Goal: Transaction & Acquisition: Obtain resource

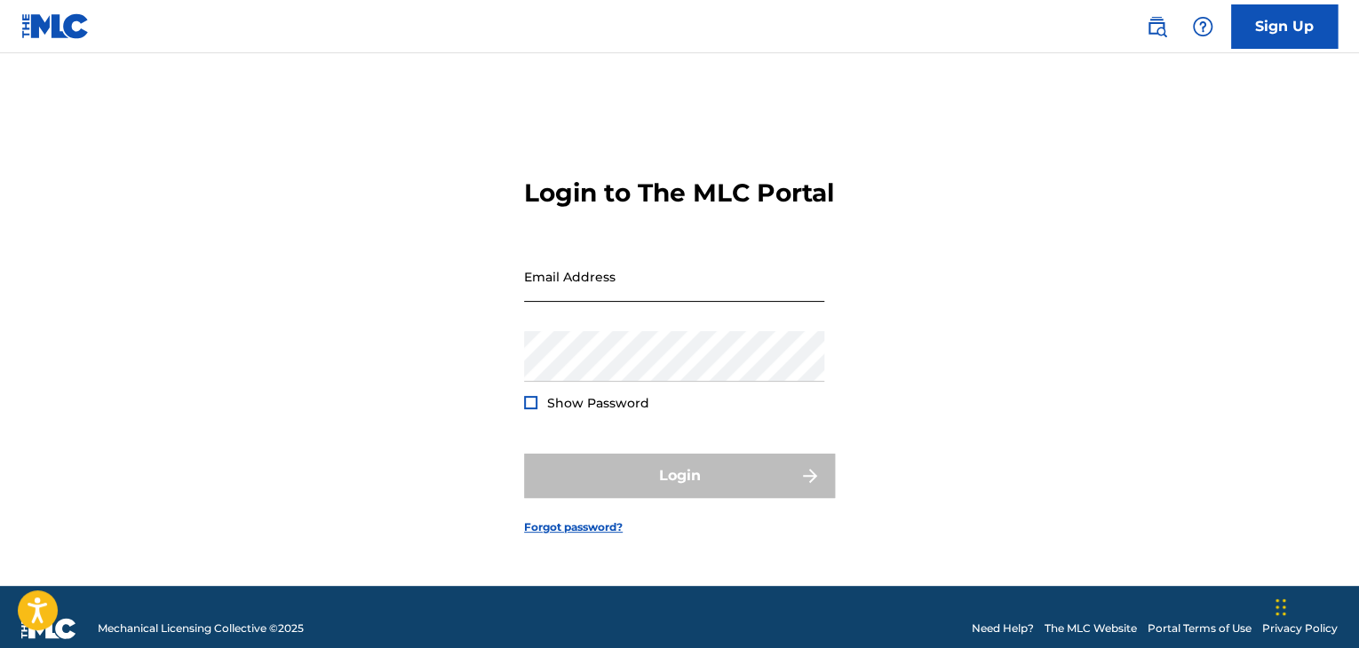
click at [782, 296] on input "Email Address" at bounding box center [674, 276] width 300 height 51
type input "mucihmusic@gmail.com"
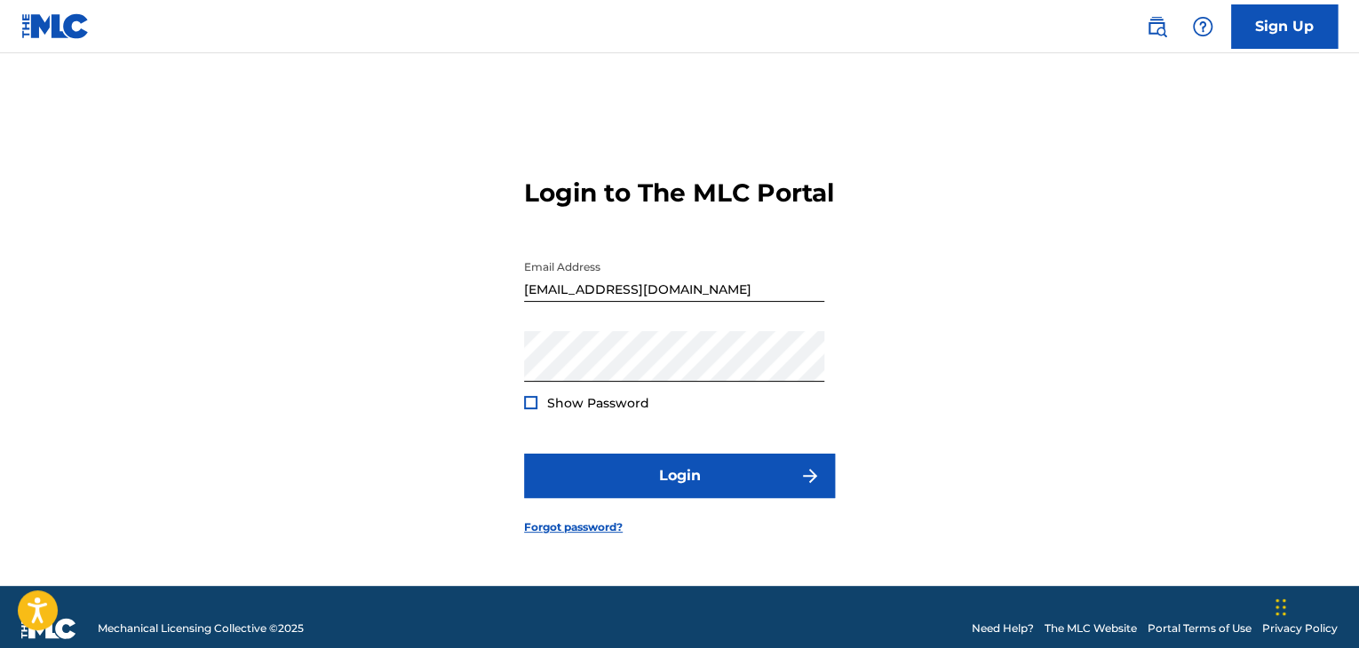
click at [637, 409] on span "Show Password" at bounding box center [598, 403] width 102 height 16
click at [637, 410] on span "Show Password" at bounding box center [598, 403] width 102 height 16
click at [531, 409] on div at bounding box center [530, 402] width 13 height 13
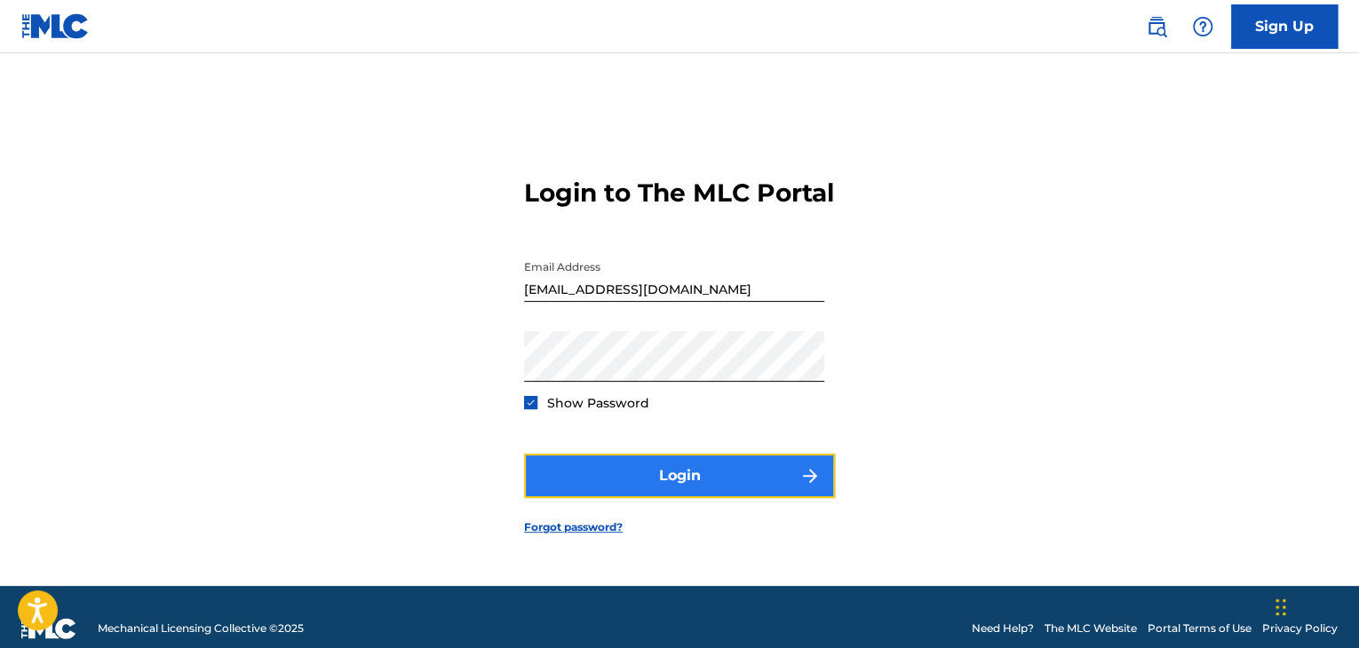
click at [693, 498] on button "Login" at bounding box center [679, 476] width 311 height 44
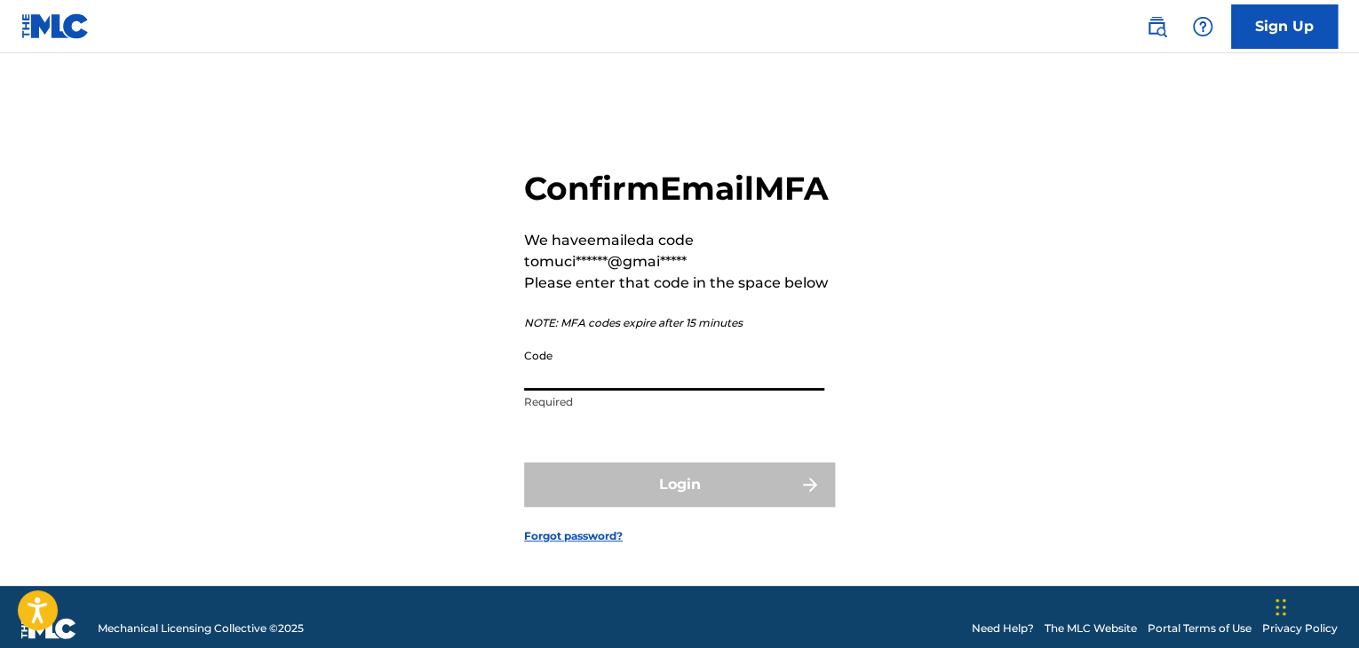
paste input "494619"
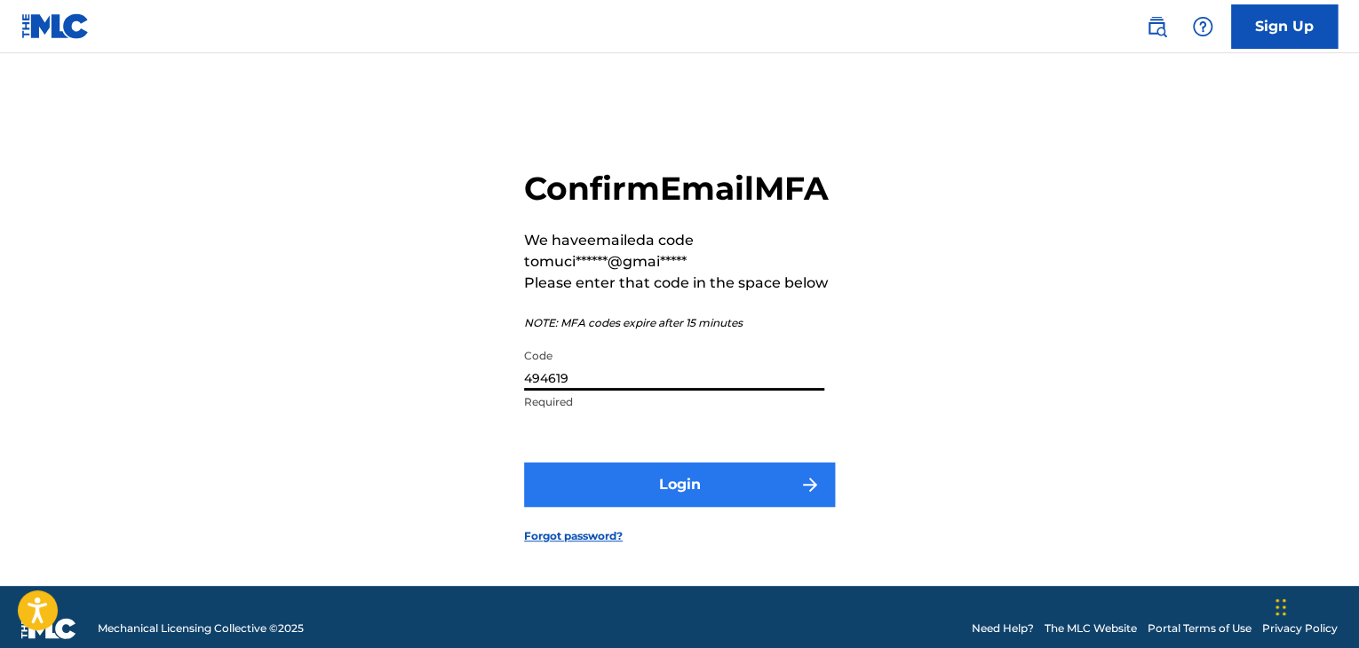
type input "494619"
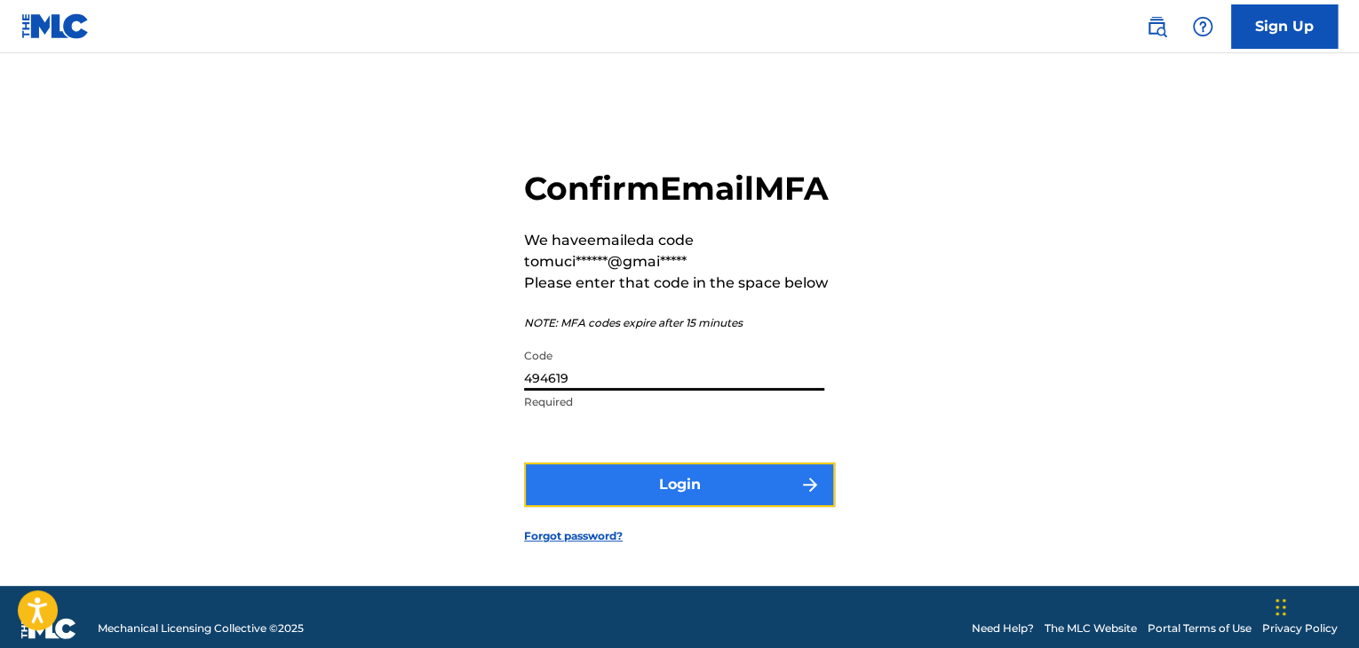
click at [711, 502] on button "Login" at bounding box center [679, 485] width 311 height 44
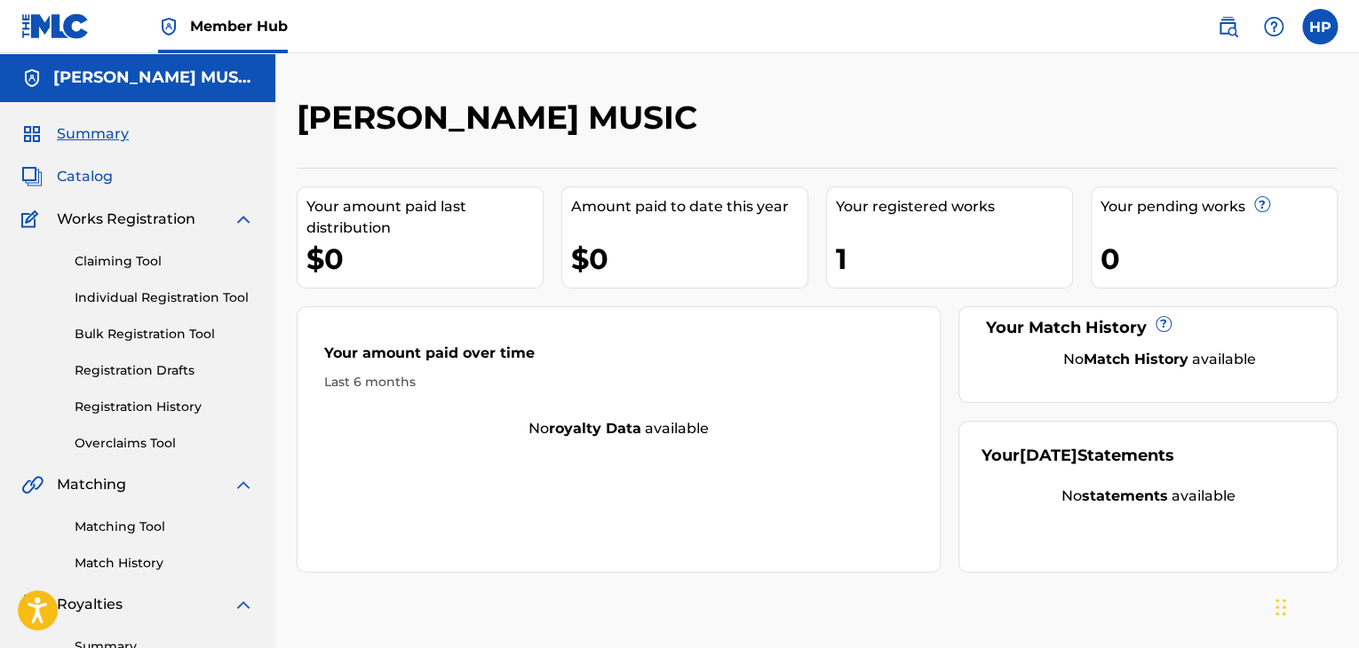
click at [107, 176] on span "Catalog" at bounding box center [85, 176] width 56 height 21
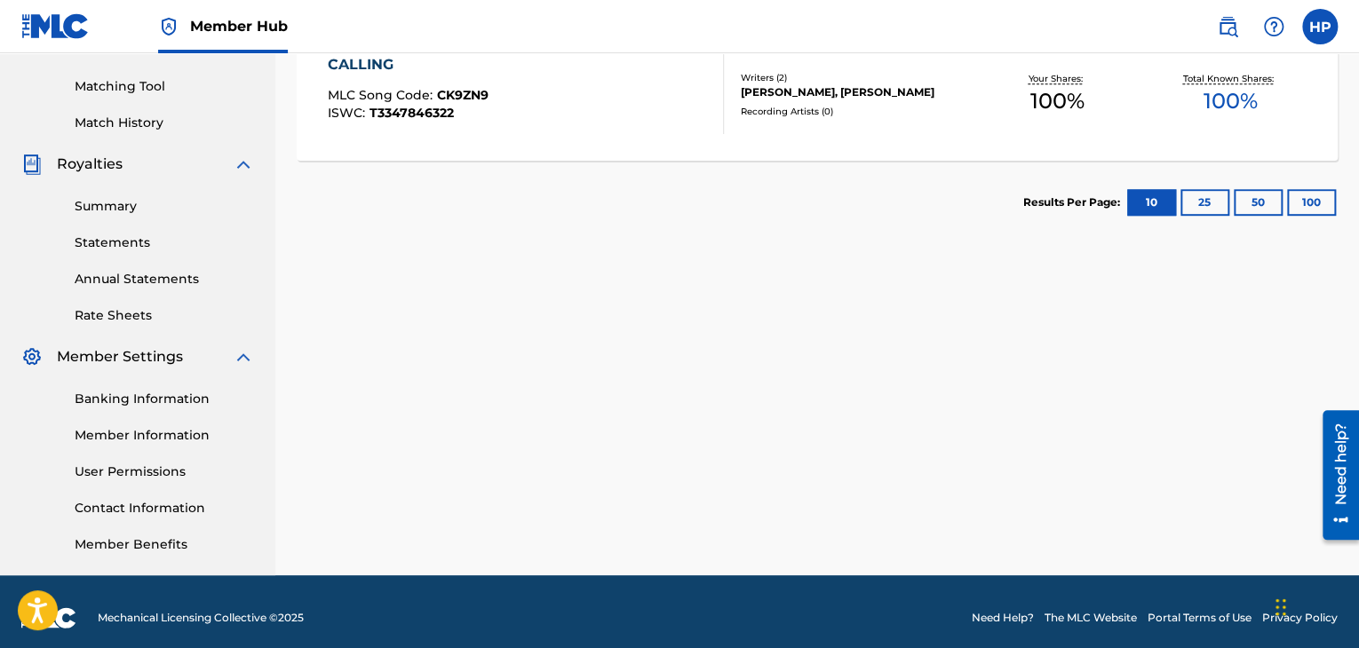
scroll to position [443, 0]
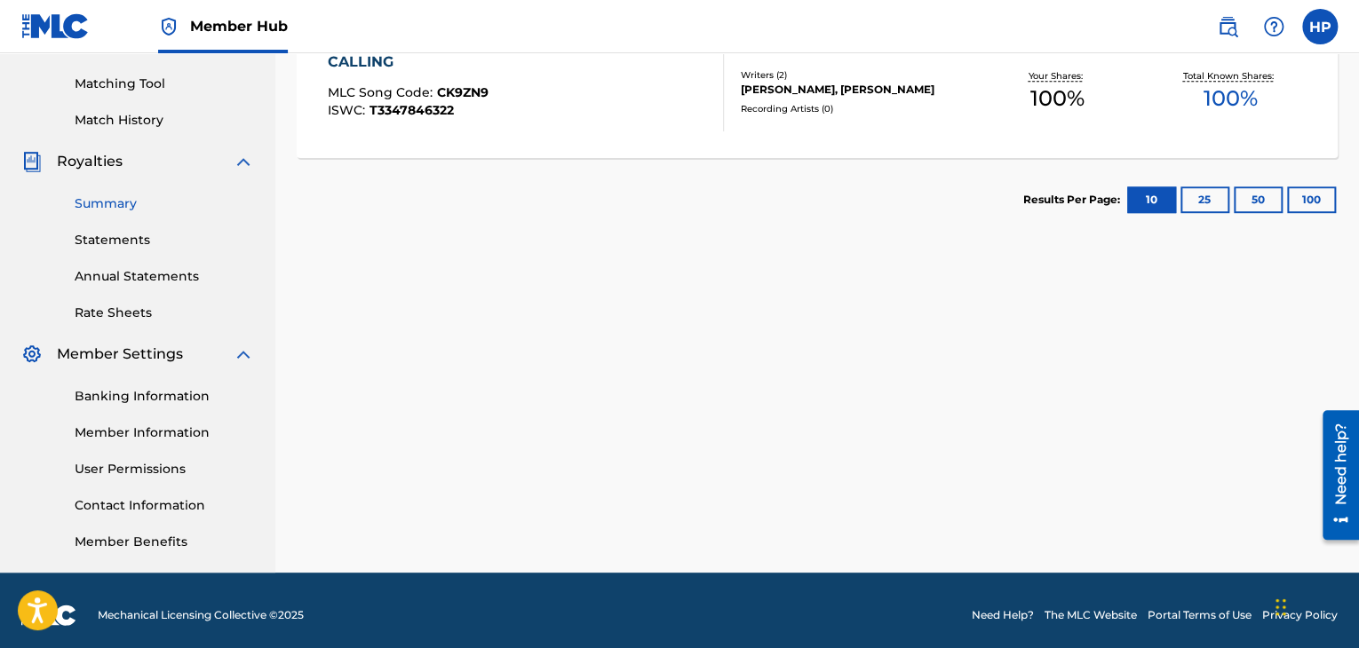
click at [204, 207] on link "Summary" at bounding box center [164, 204] width 179 height 19
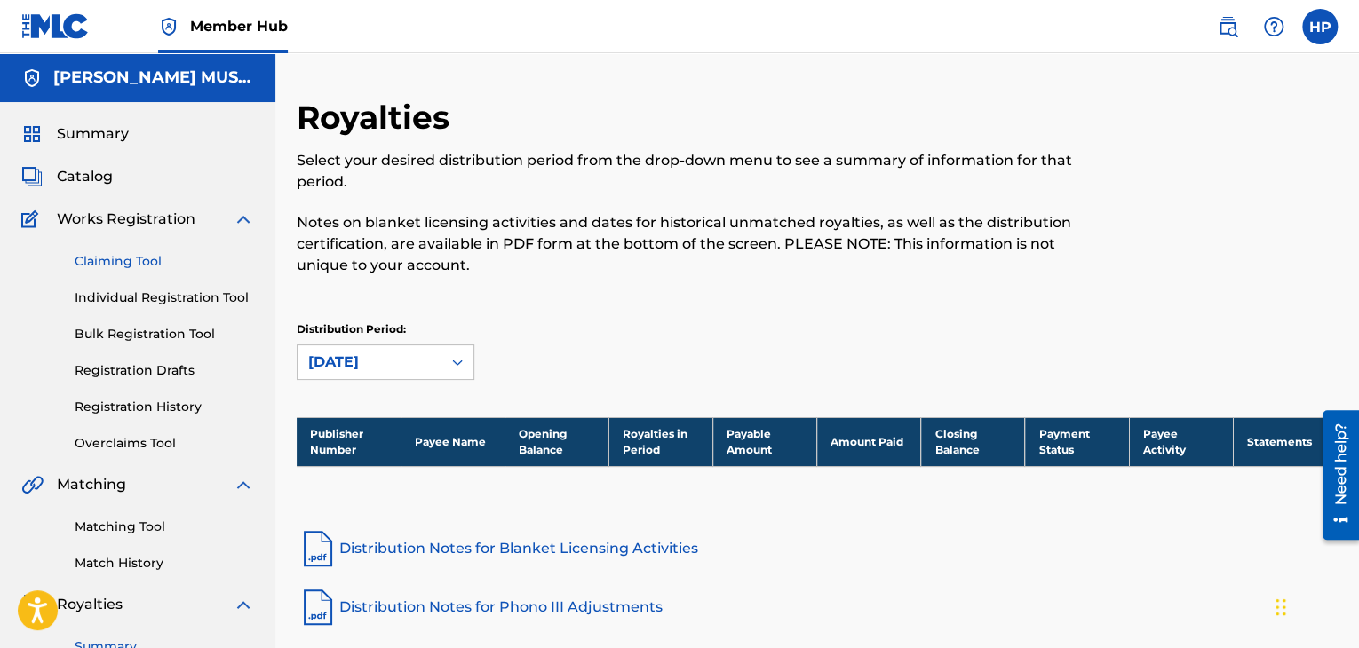
click at [142, 257] on link "Claiming Tool" at bounding box center [164, 261] width 179 height 19
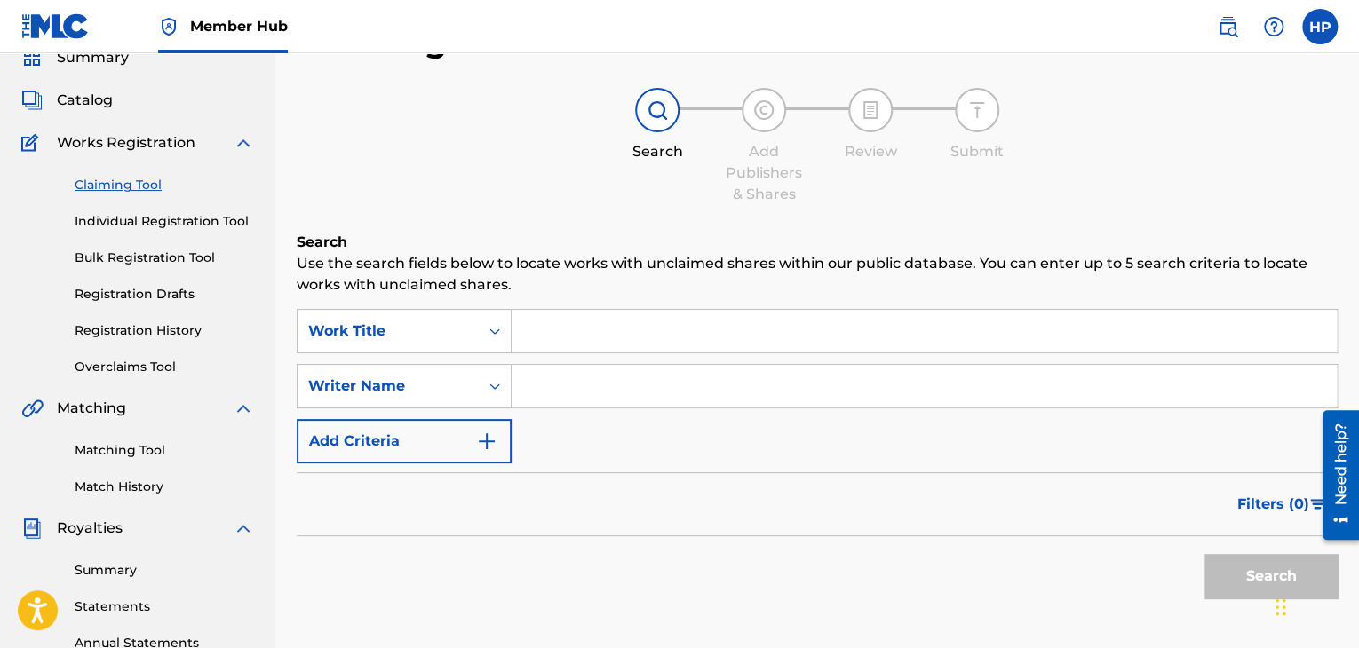
scroll to position [87, 0]
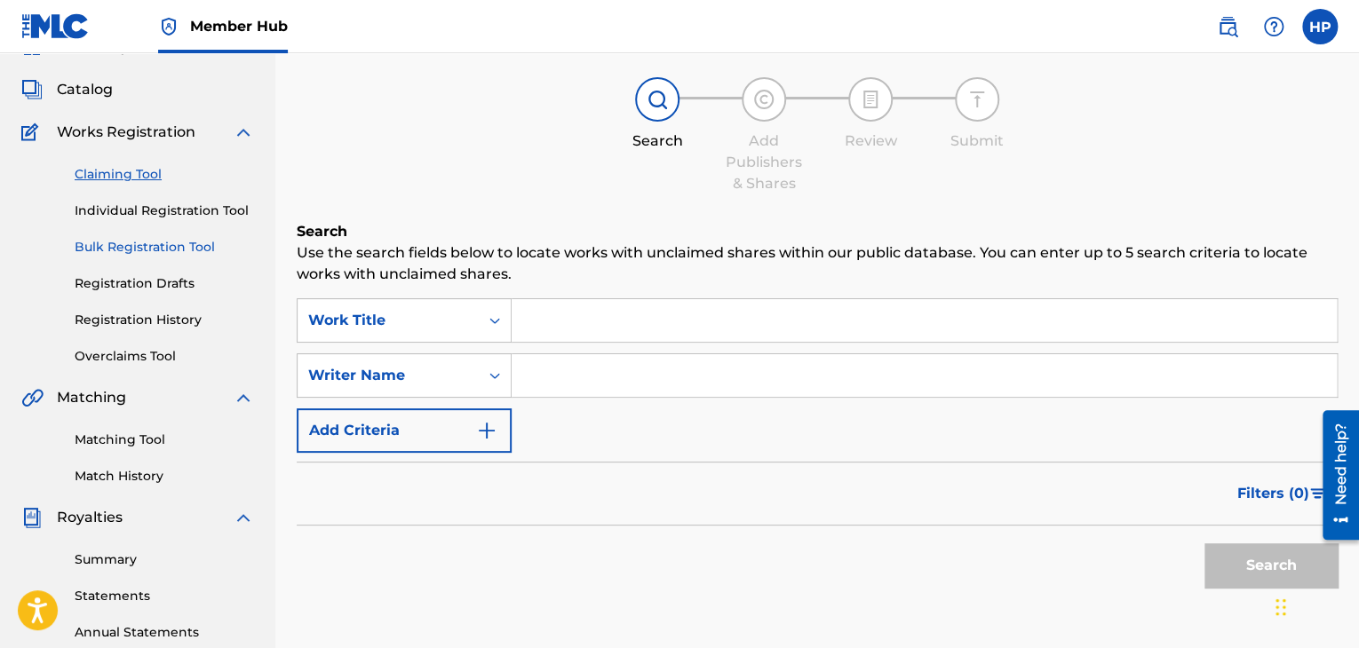
click at [157, 242] on link "Bulk Registration Tool" at bounding box center [164, 247] width 179 height 19
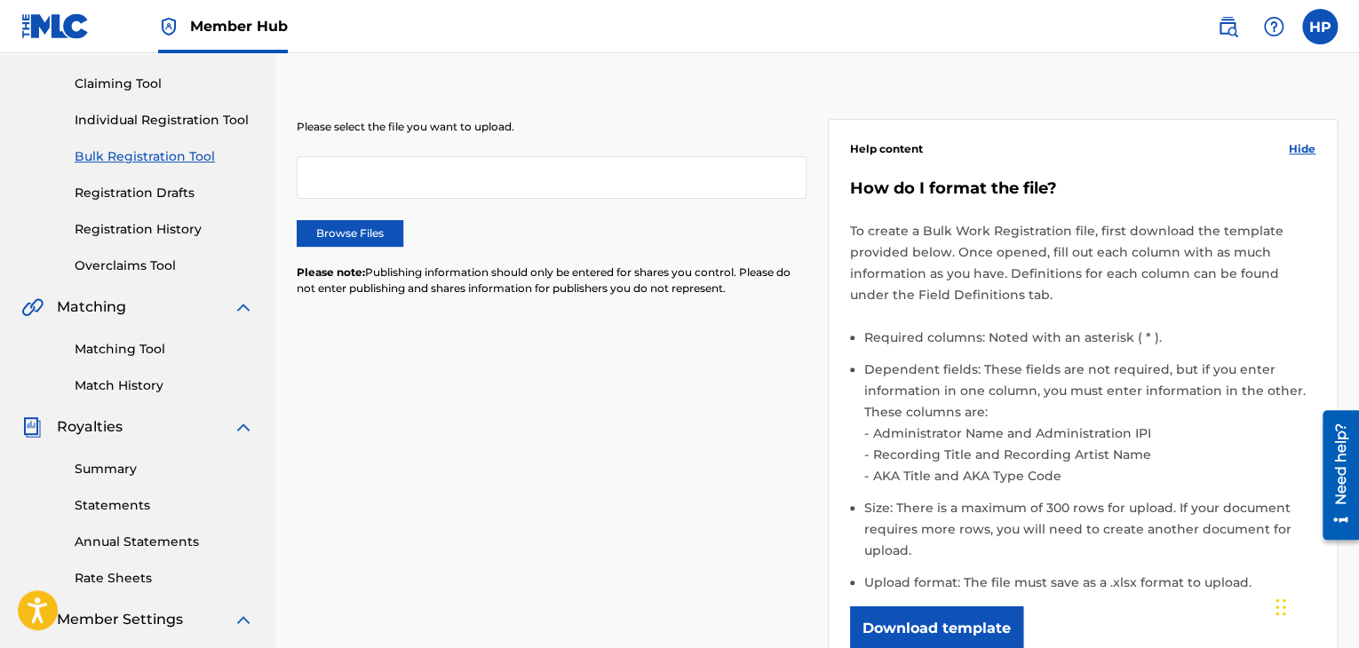
scroll to position [177, 0]
click at [132, 470] on link "Summary" at bounding box center [164, 470] width 179 height 19
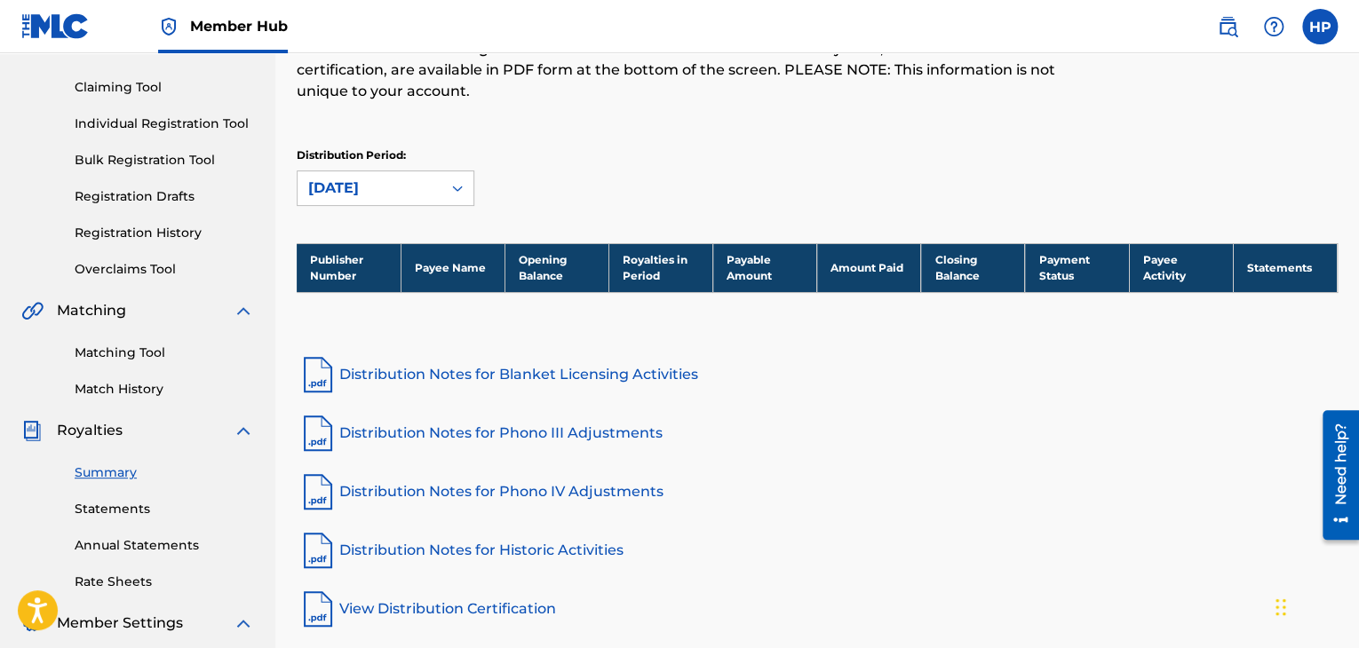
scroll to position [175, 0]
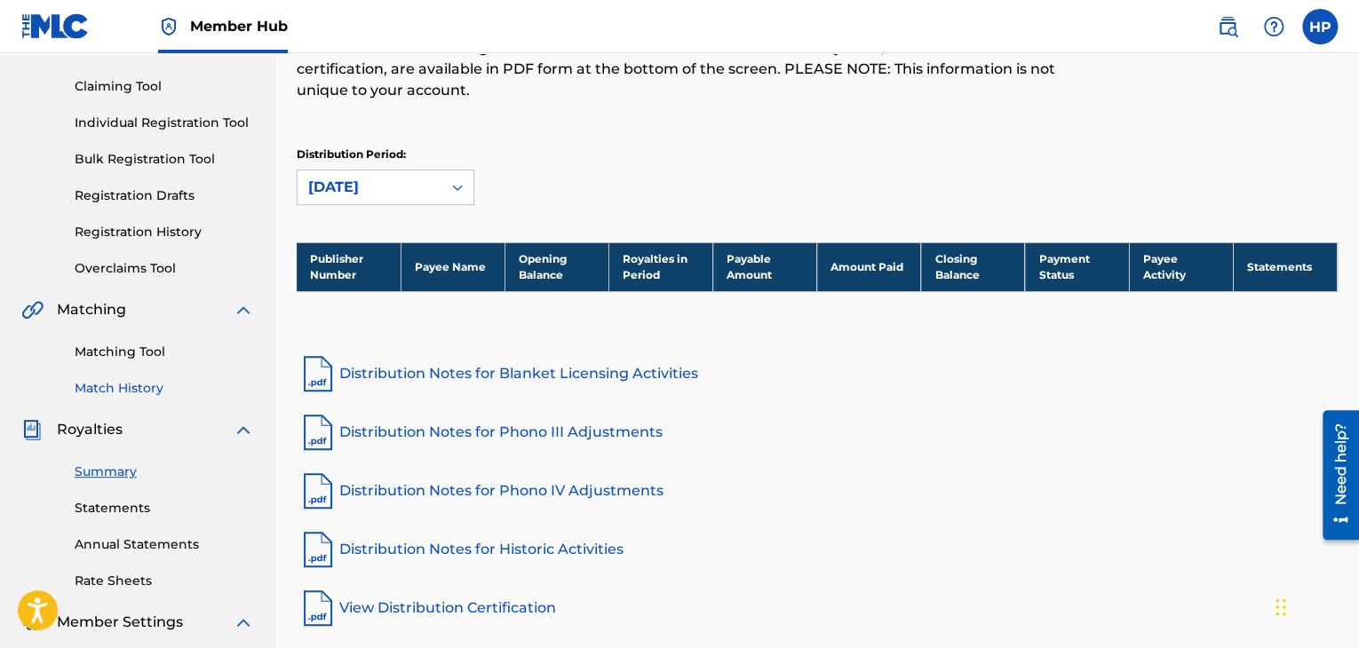
click at [144, 381] on link "Match History" at bounding box center [164, 388] width 179 height 19
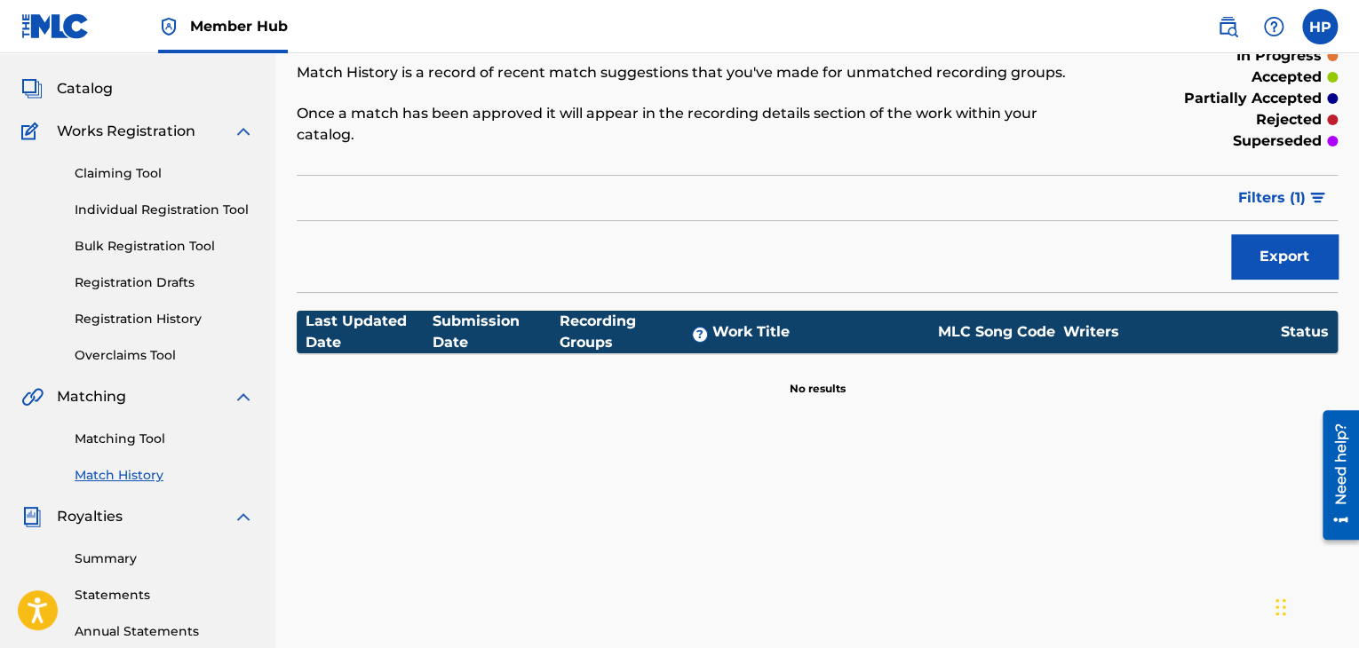
scroll to position [89, 0]
click at [1288, 187] on span "Filters ( 1 )" at bounding box center [1272, 197] width 68 height 21
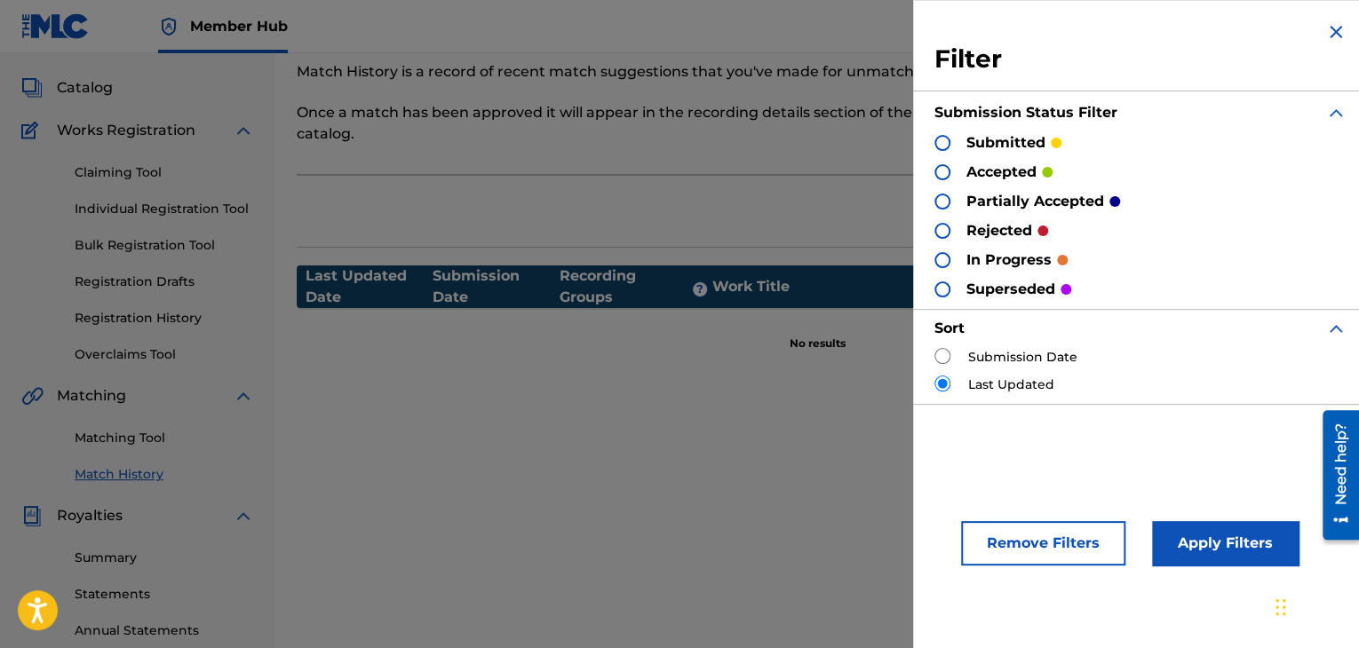
click at [771, 485] on div "Match History Match History is a record of recent match suggestions that you've…" at bounding box center [817, 468] width 1084 height 918
click at [1325, 36] on img at bounding box center [1335, 31] width 21 height 21
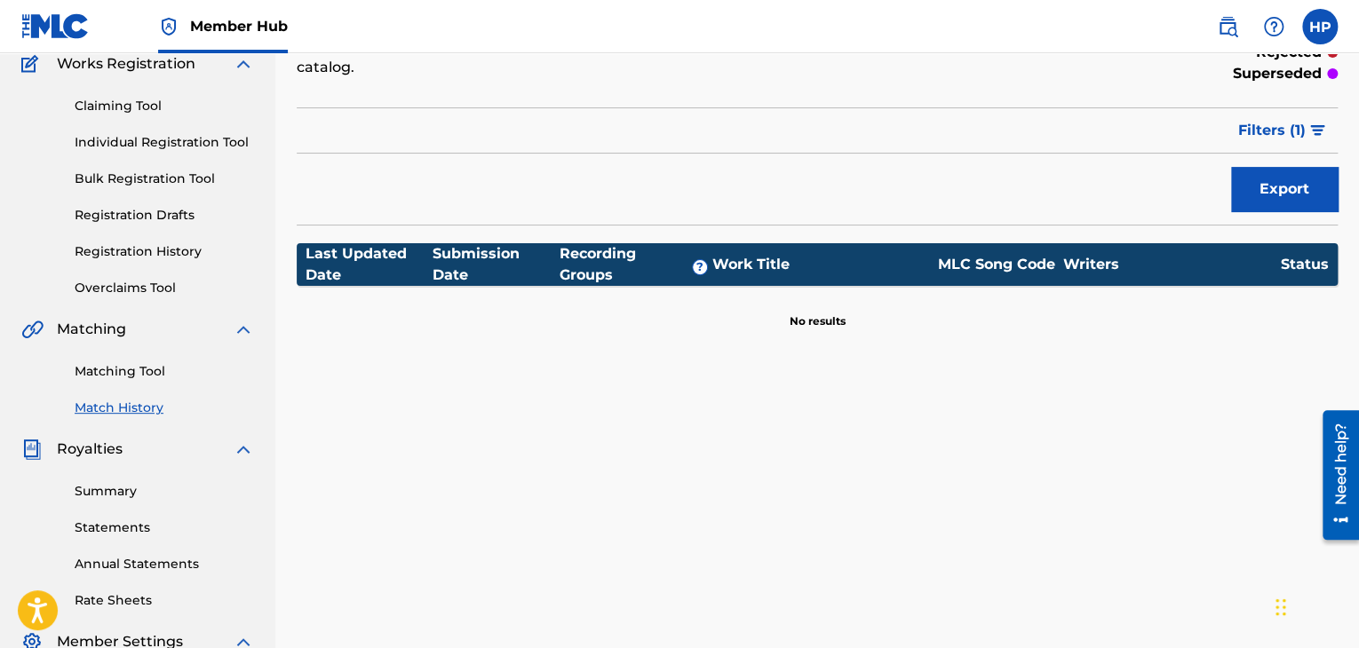
scroll to position [0, 0]
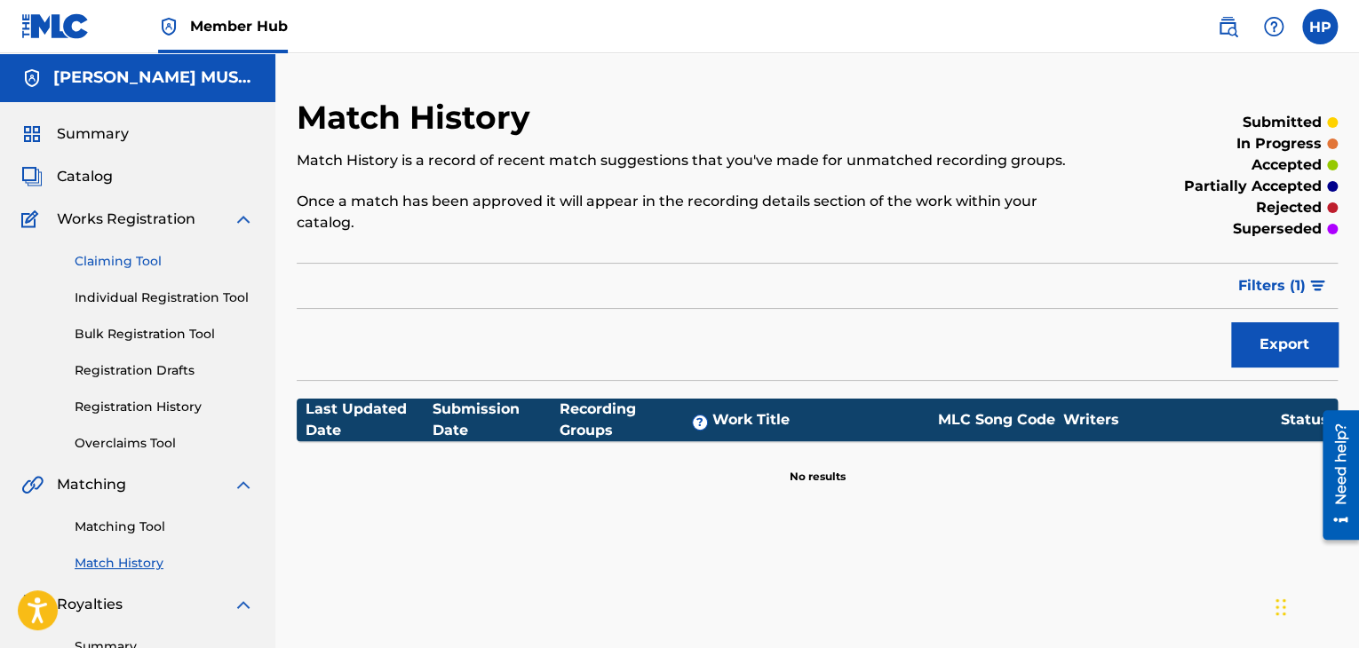
click at [124, 253] on link "Claiming Tool" at bounding box center [164, 261] width 179 height 19
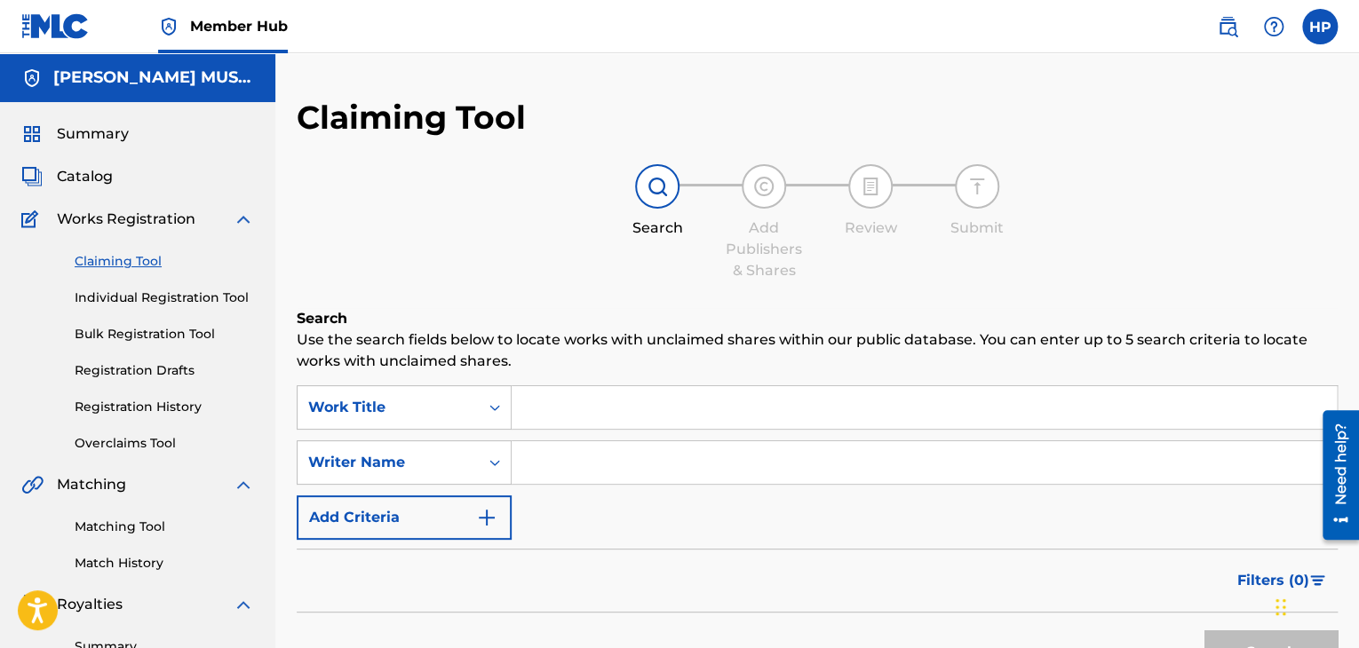
click at [596, 457] on input "Search Form" at bounding box center [924, 462] width 825 height 43
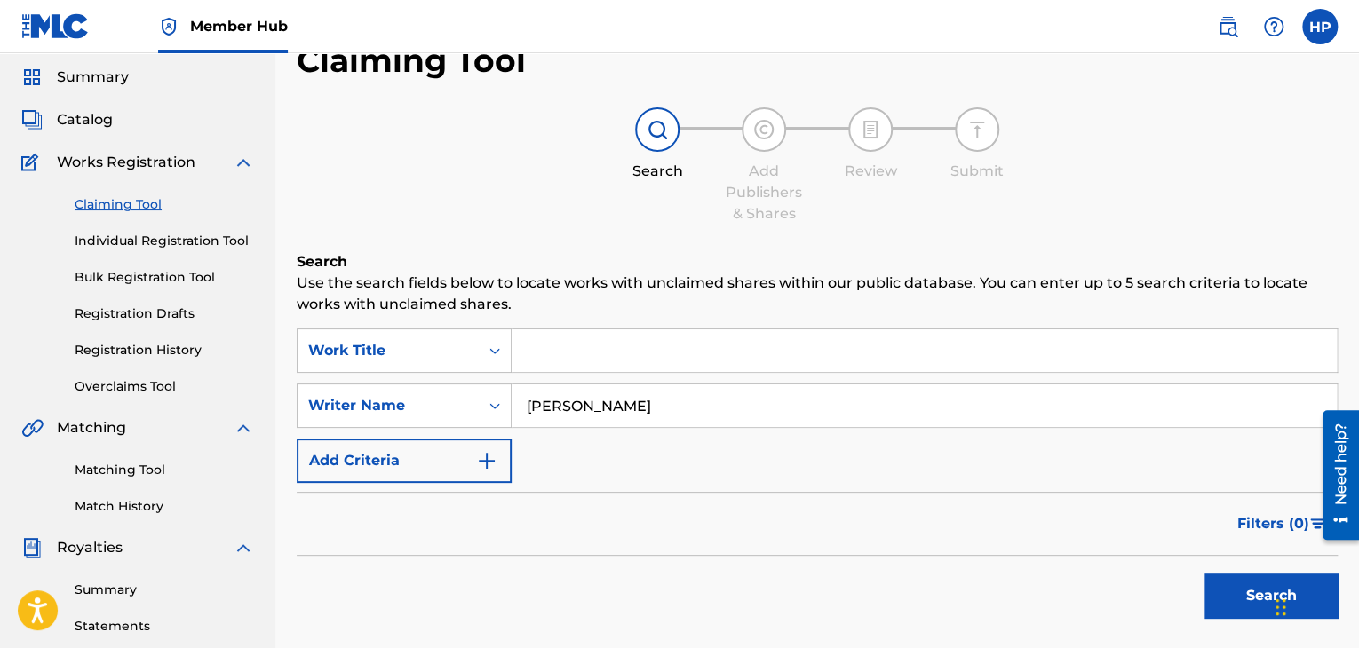
scroll to position [87, 0]
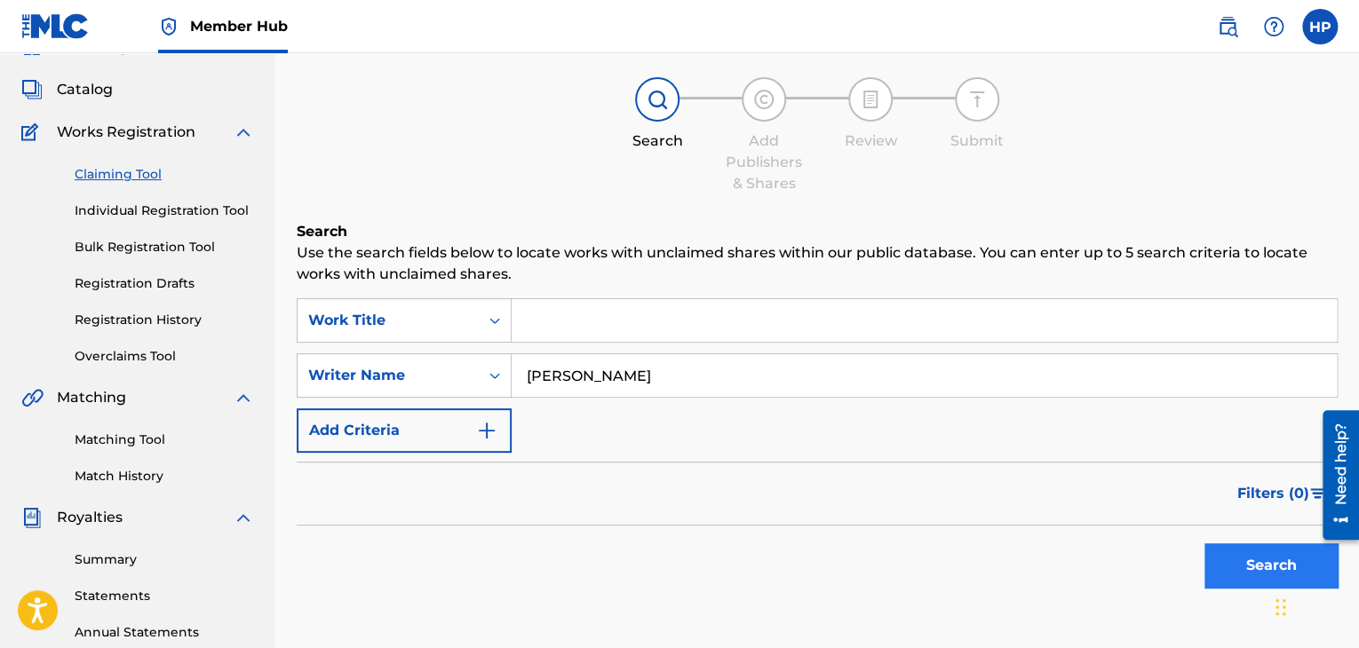
type input "Reginald Headen"
click at [1267, 574] on button "Search" at bounding box center [1270, 566] width 133 height 44
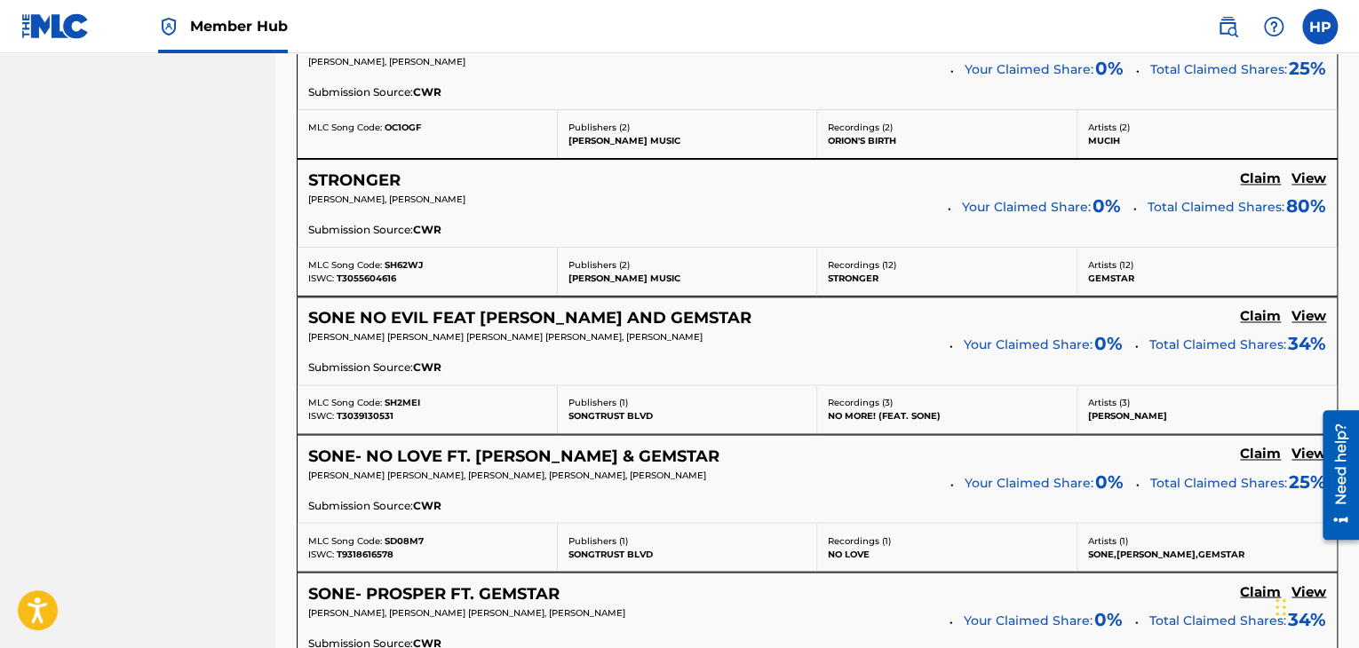
scroll to position [1240, 0]
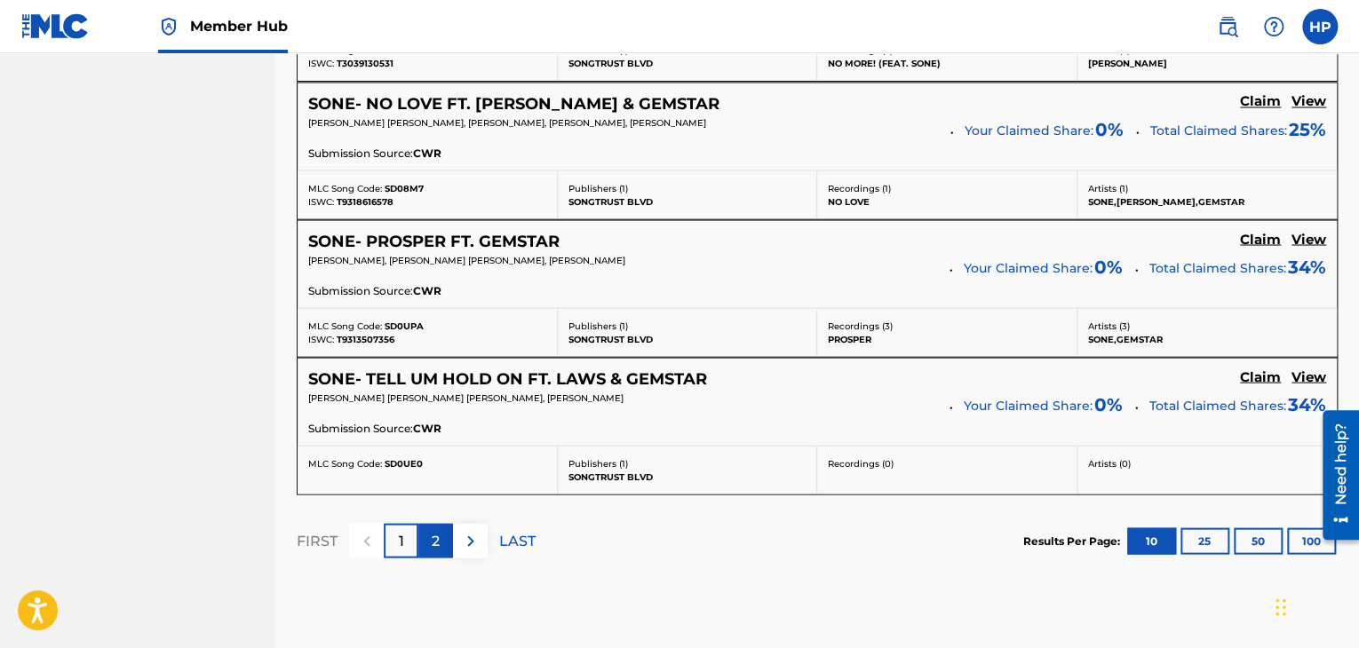
click at [444, 530] on div "2" at bounding box center [435, 540] width 35 height 35
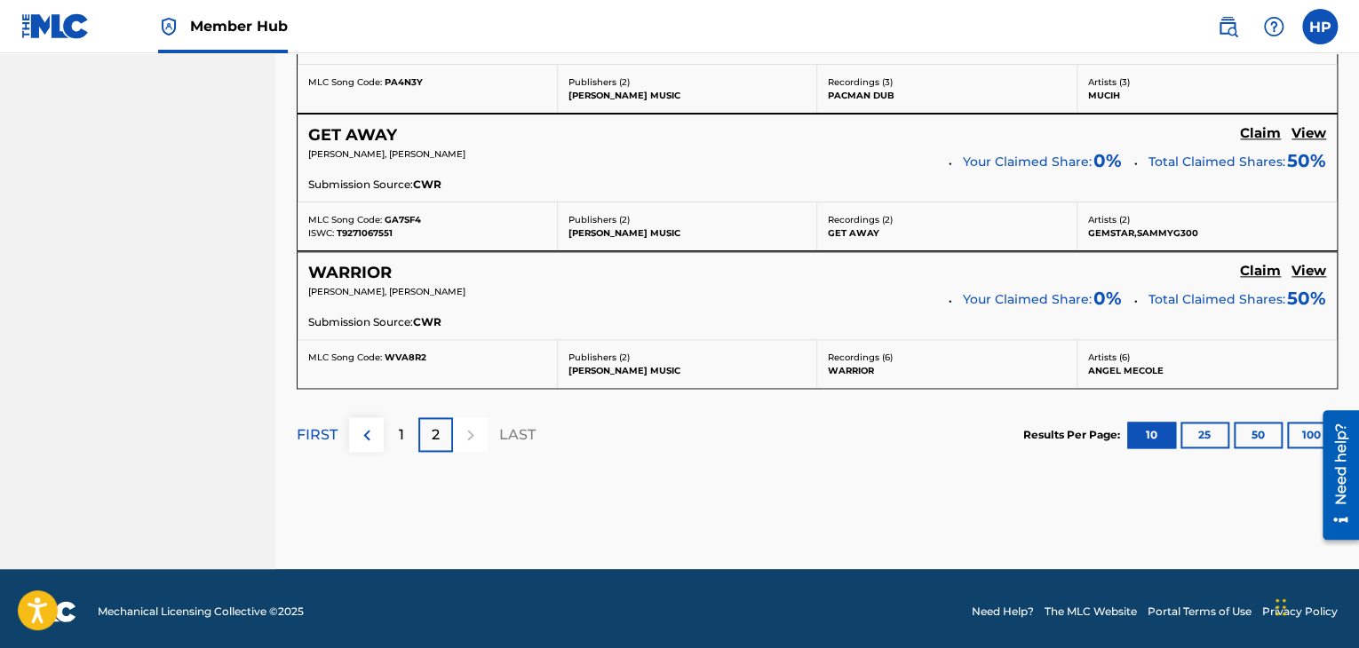
scroll to position [1013, 0]
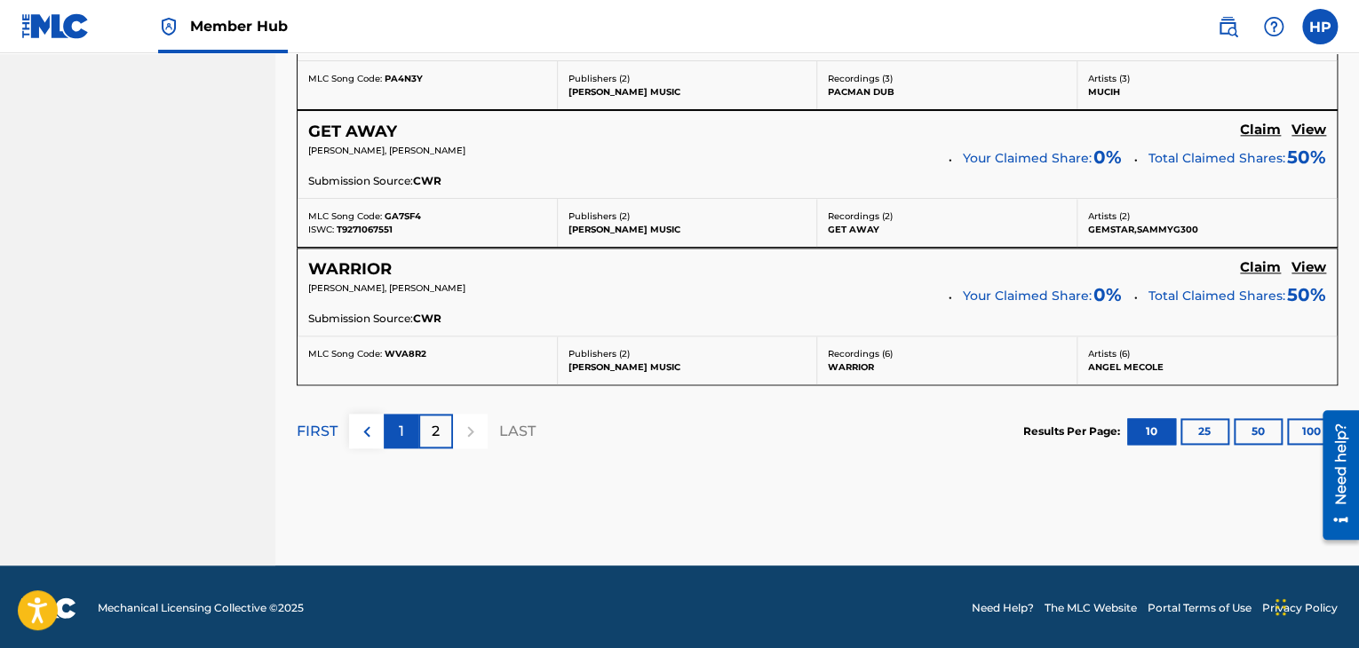
click at [398, 441] on div "1" at bounding box center [401, 431] width 35 height 35
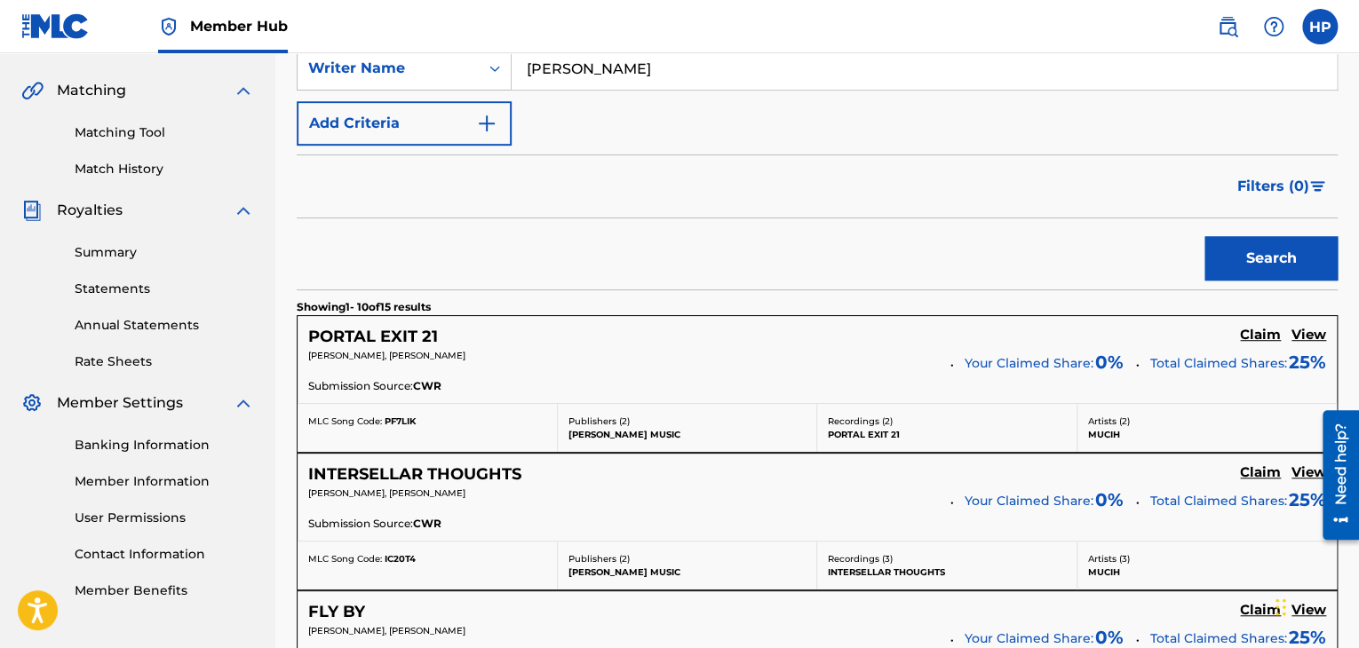
scroll to position [394, 0]
click at [1307, 330] on h5 "View" at bounding box center [1308, 335] width 35 height 17
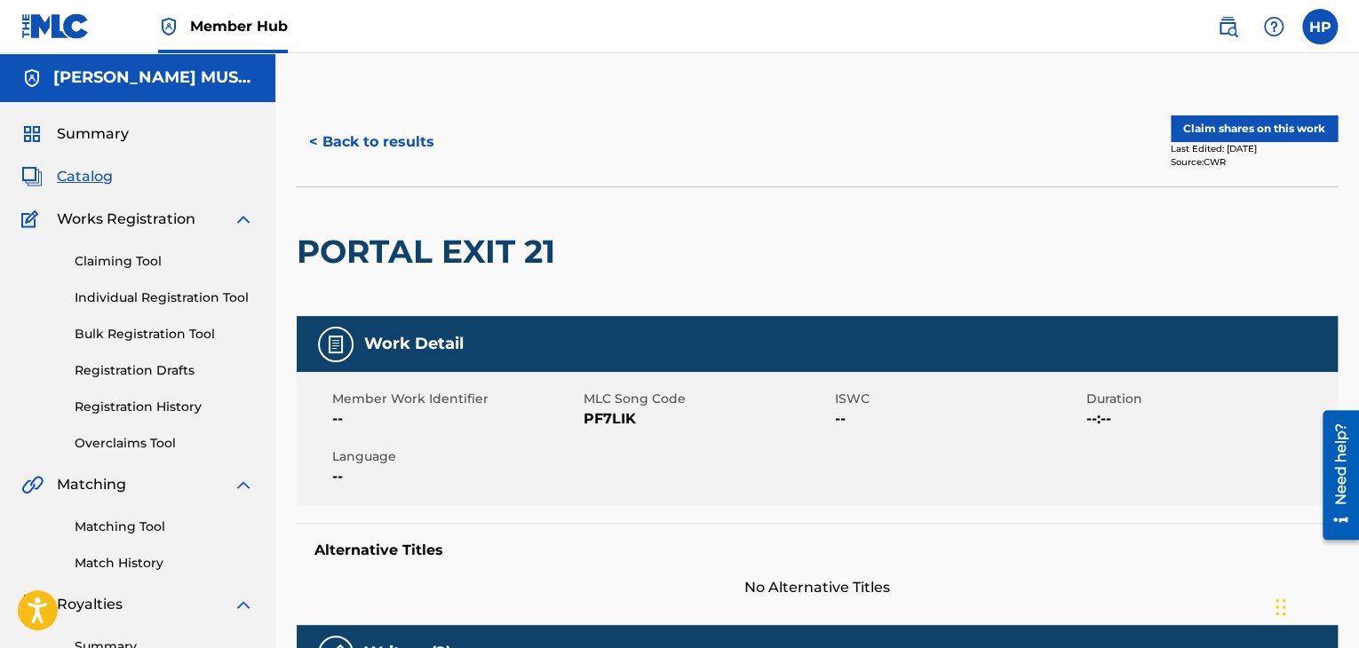
click at [103, 174] on span "Catalog" at bounding box center [85, 176] width 56 height 21
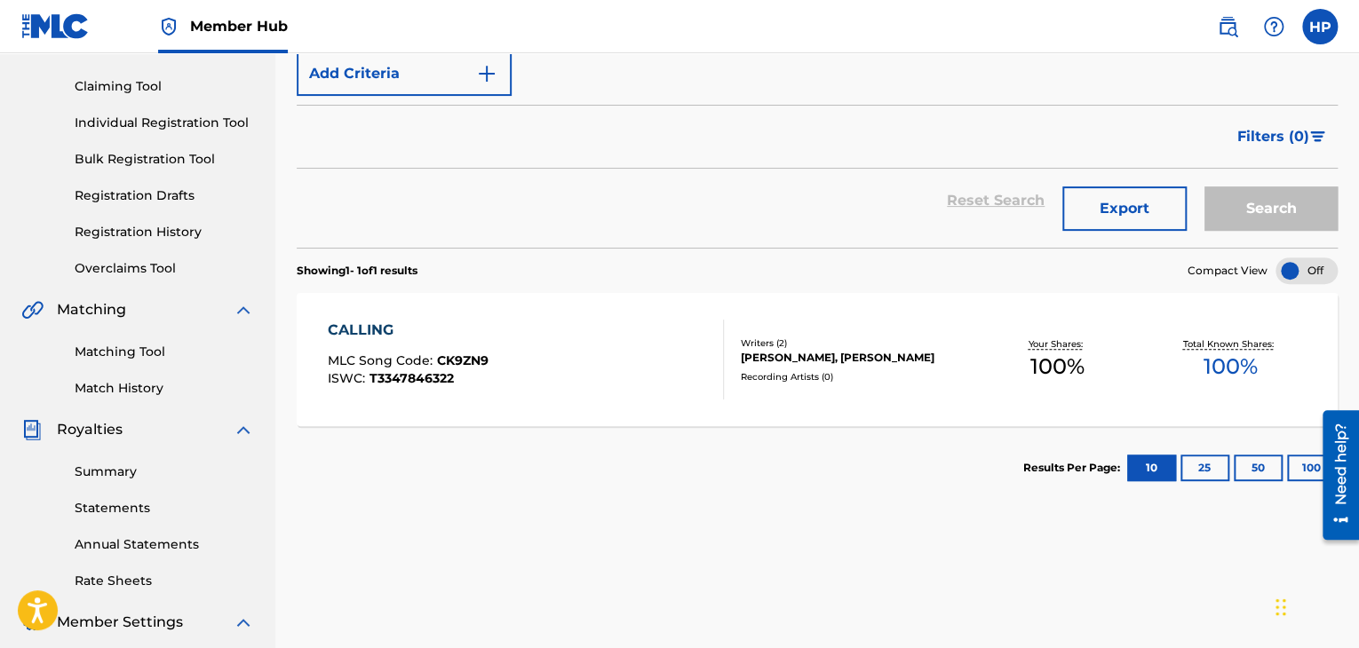
scroll to position [176, 0]
click at [1087, 205] on button "Export" at bounding box center [1124, 208] width 124 height 44
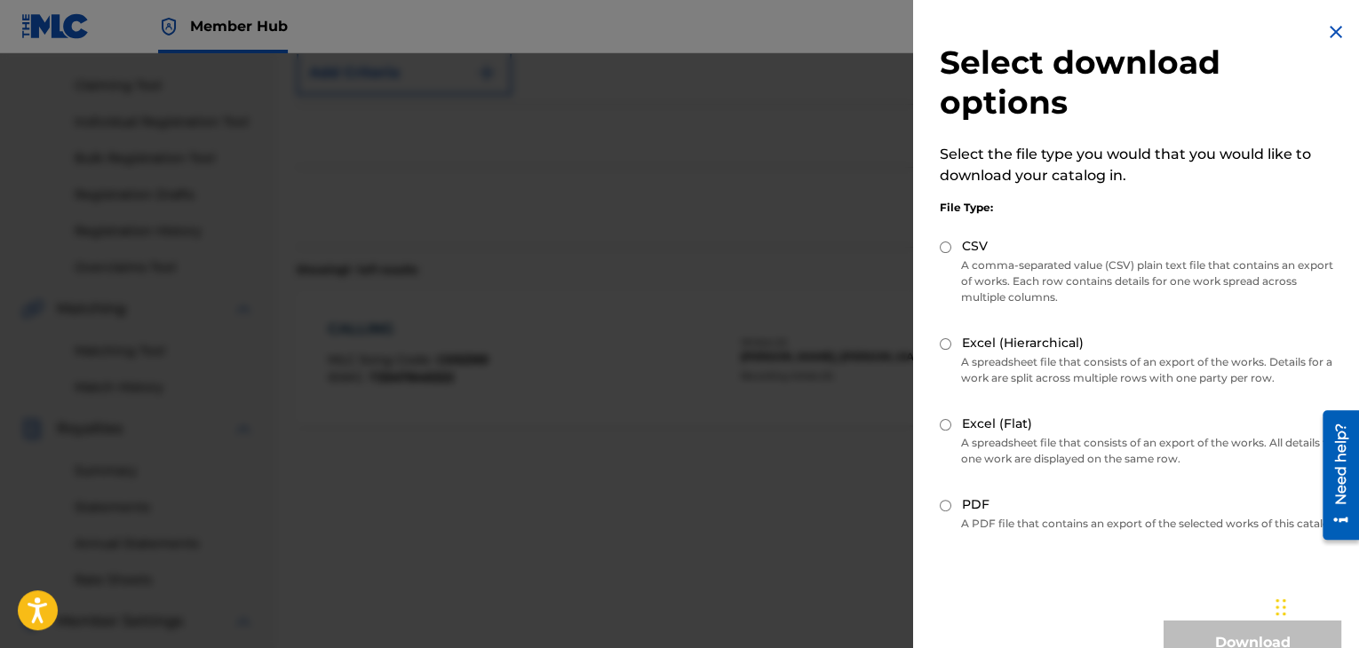
click at [945, 245] on input "CSV" at bounding box center [946, 248] width 12 height 12
radio input "true"
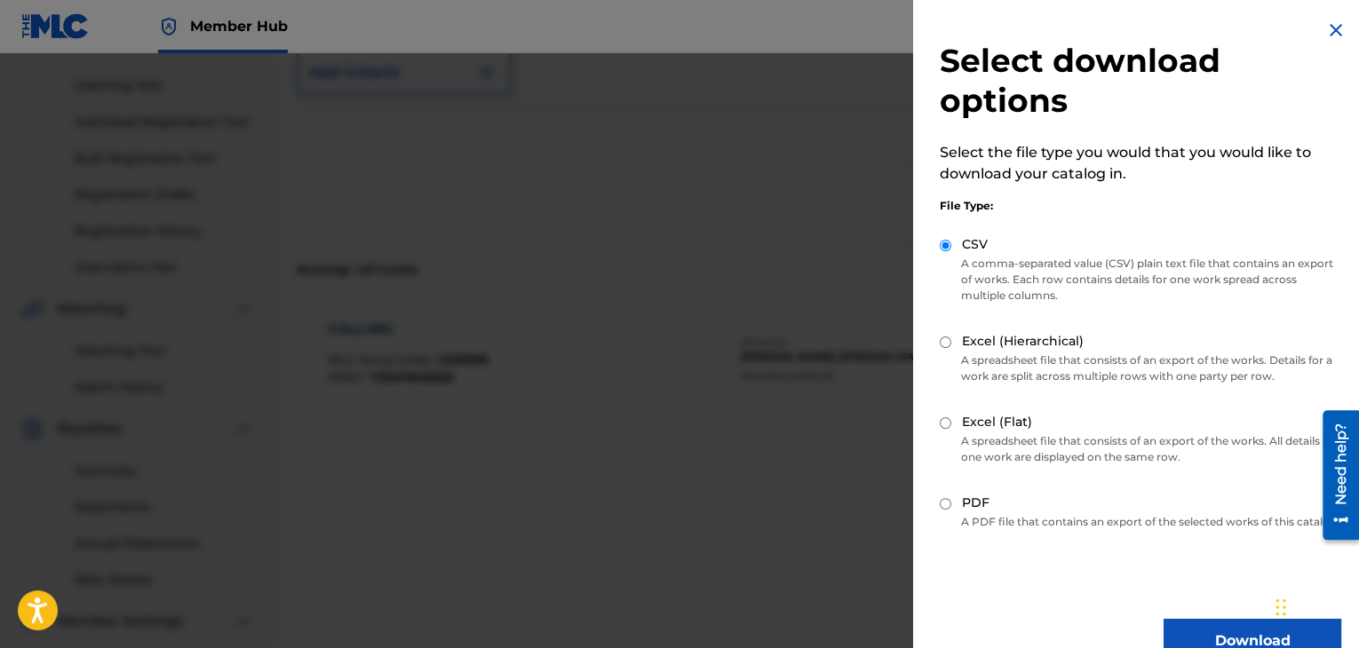
scroll to position [0, 0]
click at [943, 226] on div "File Type: CSV A comma-separated value (CSV) plain text file that contains an e…" at bounding box center [1140, 363] width 401 height 353
click at [878, 571] on div at bounding box center [679, 377] width 1359 height 648
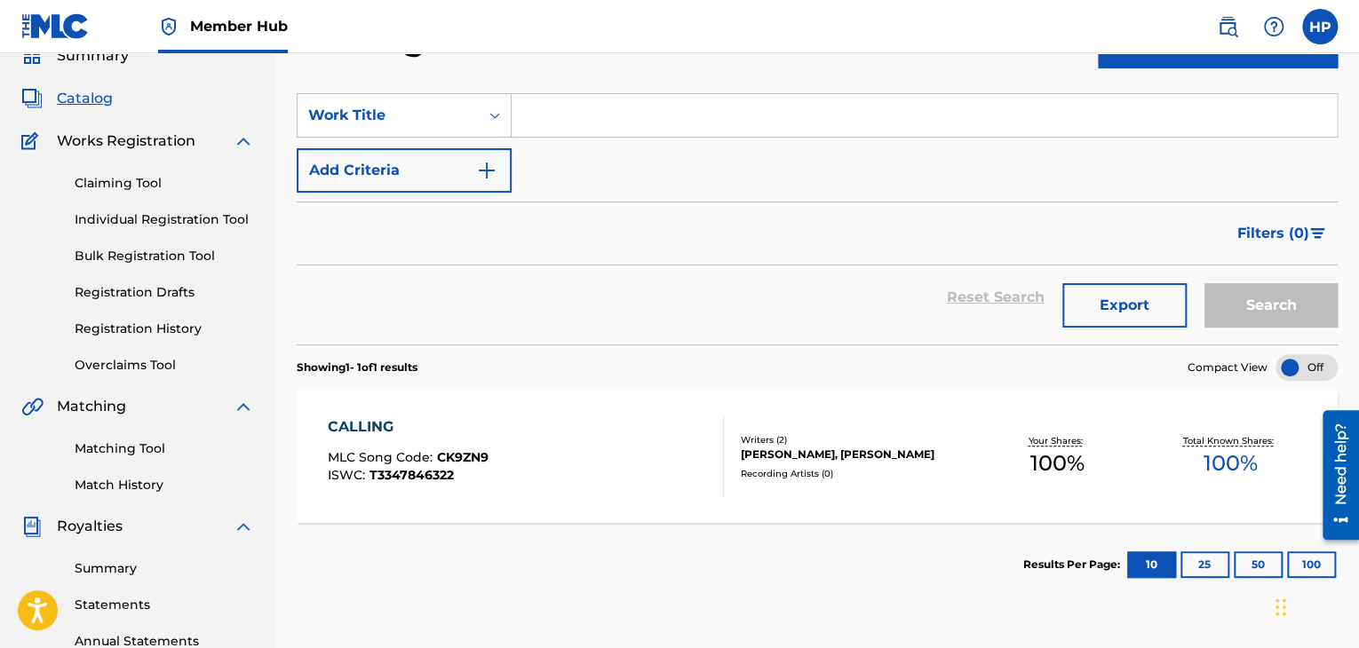
scroll to position [88, 0]
